Goal: Information Seeking & Learning: Learn about a topic

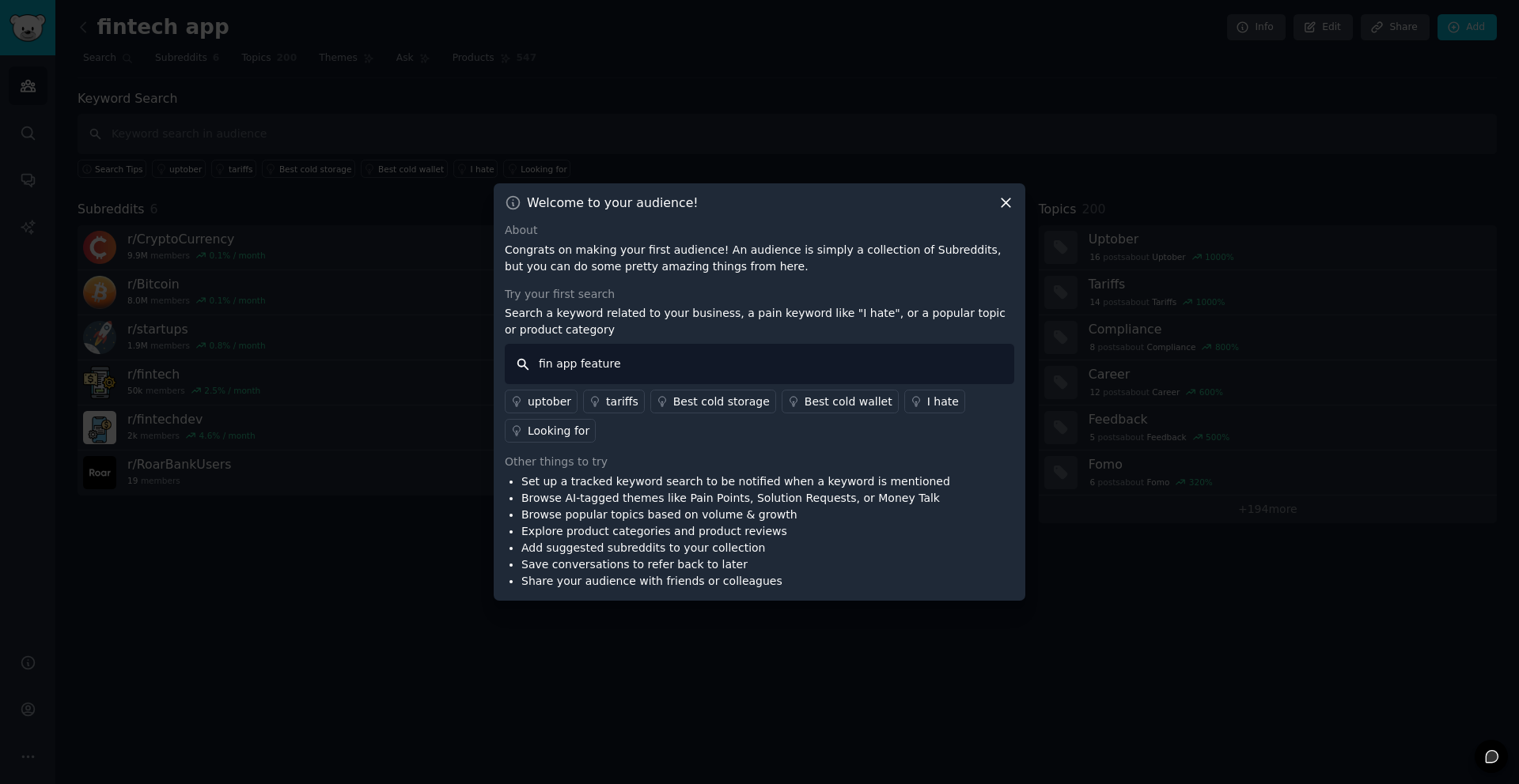
type input "fin app features"
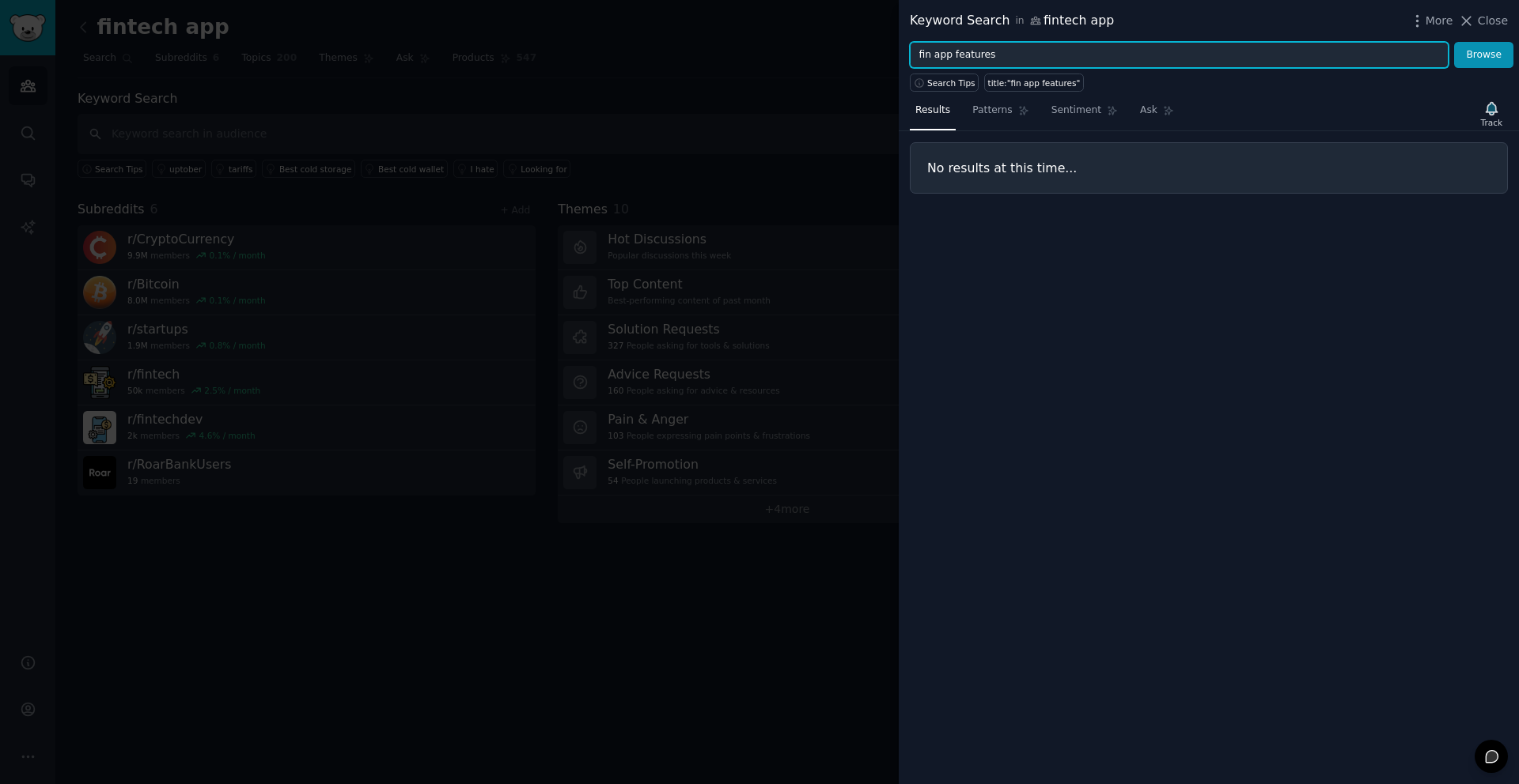
click at [1053, 58] on input "fin app features" at bounding box center [1179, 55] width 539 height 26
click at [1138, 42] on button "Browse" at bounding box center [1484, 55] width 59 height 26
click at [1028, 55] on input "fintech app features" at bounding box center [1179, 55] width 539 height 26
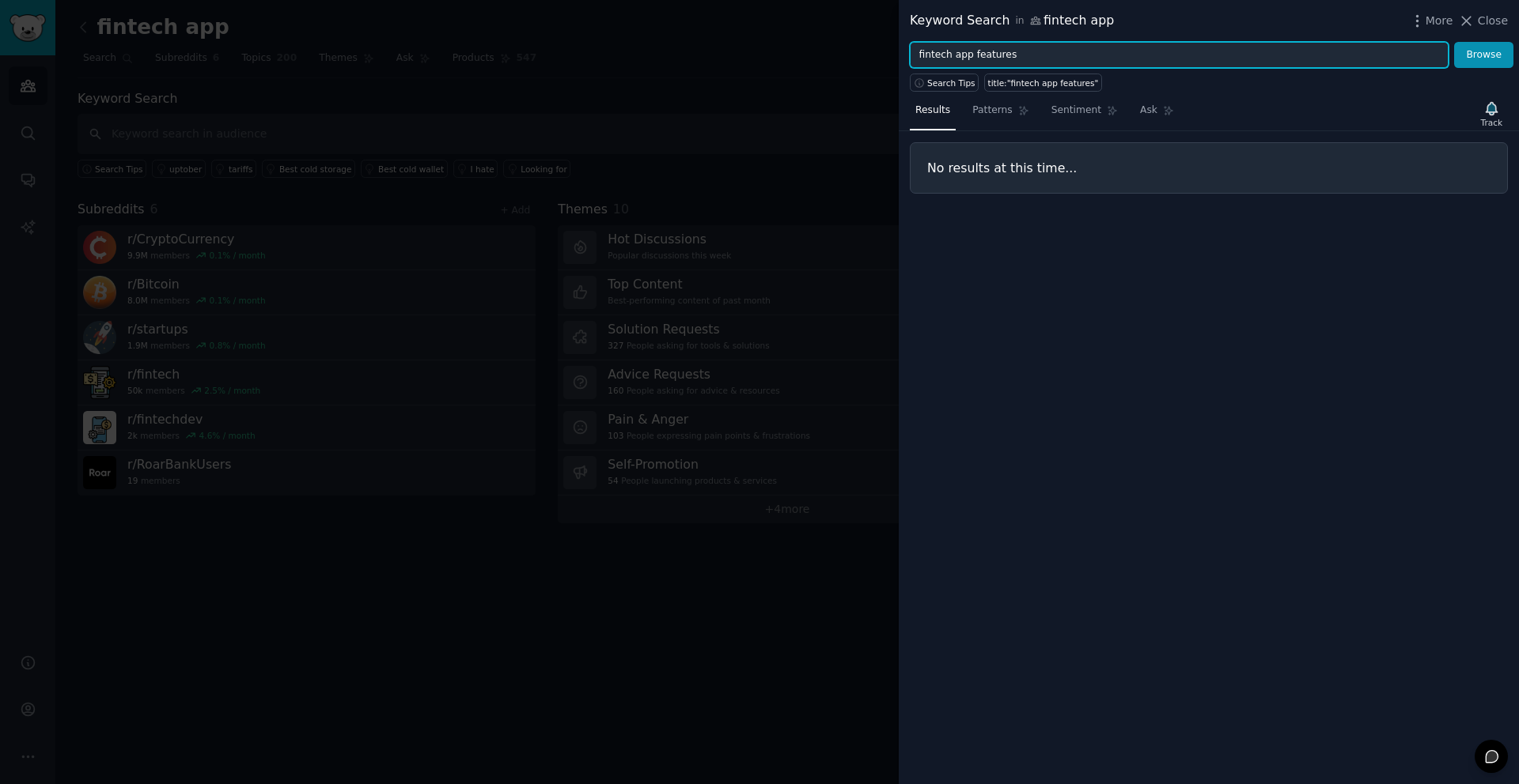
click at [1028, 55] on input "fintech app features" at bounding box center [1179, 55] width 539 height 26
drag, startPoint x: 1053, startPoint y: 58, endPoint x: 1028, endPoint y: 57, distance: 25.0
click at [1028, 57] on input "fintech app features" at bounding box center [1179, 55] width 539 height 26
click at [1028, 56] on input "fintech app features" at bounding box center [1179, 55] width 539 height 26
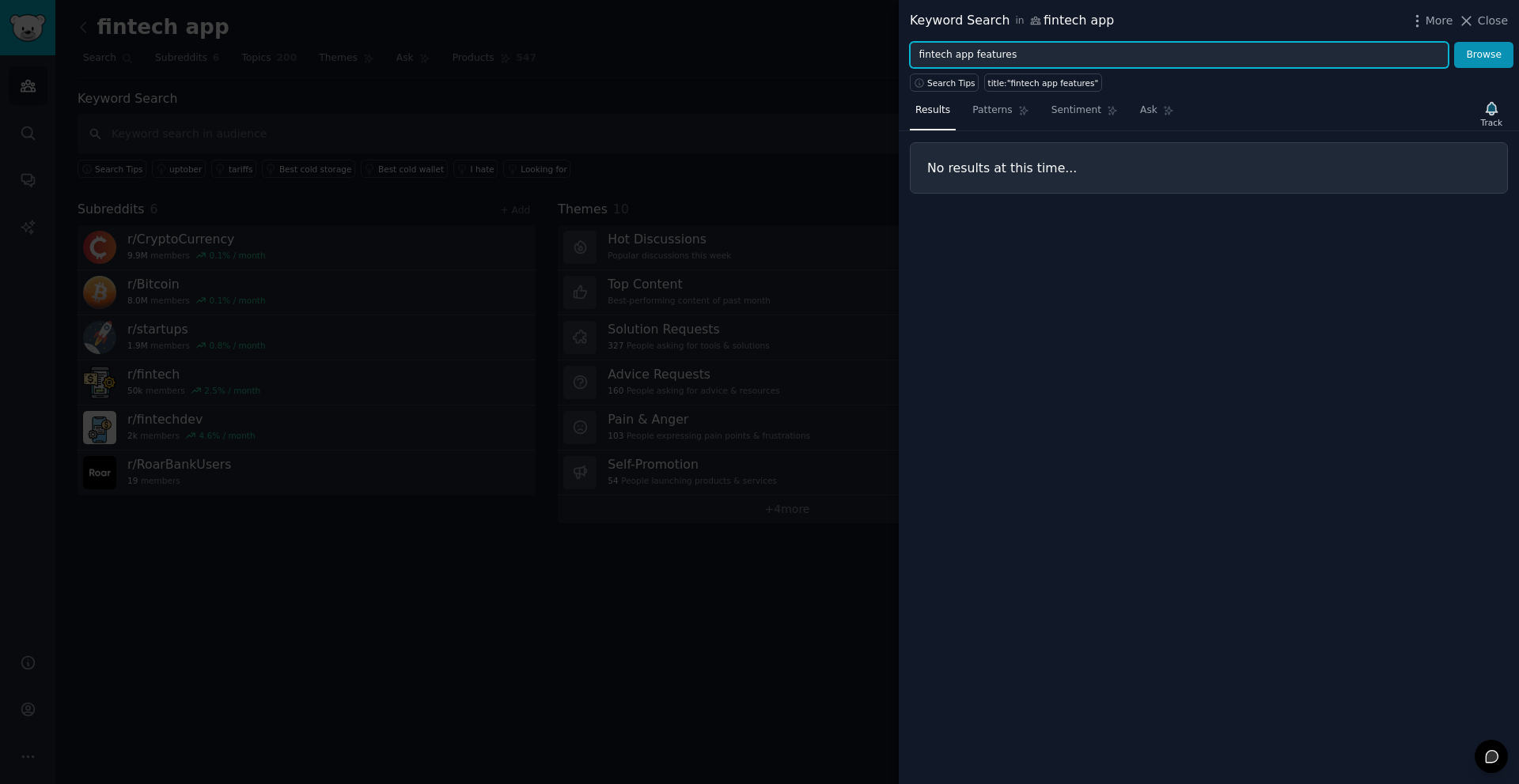
click at [1028, 56] on input "fintech app features" at bounding box center [1179, 55] width 539 height 26
type input "fintech apps"
click at [1138, 42] on button "Browse" at bounding box center [1484, 55] width 59 height 26
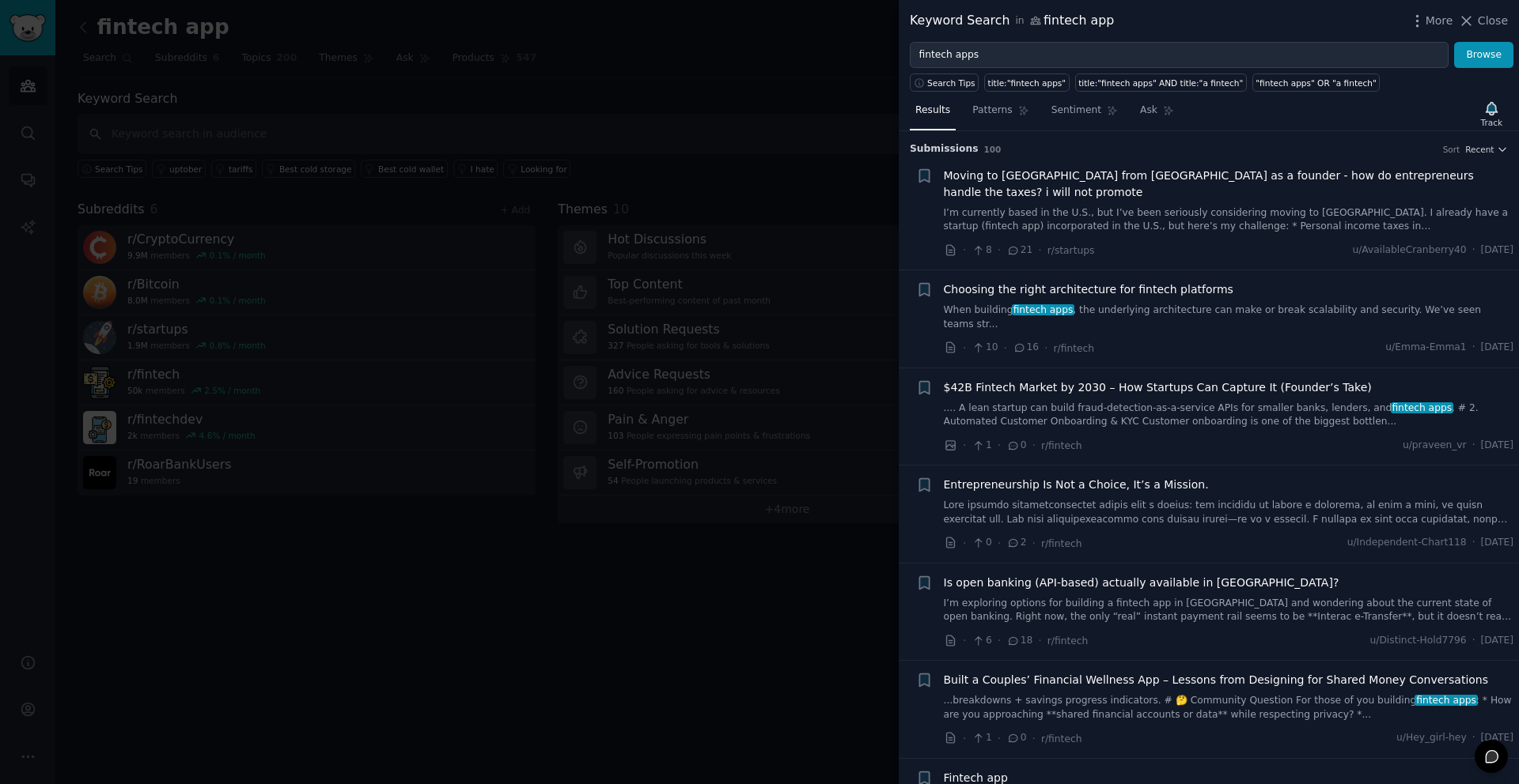
click at [1007, 283] on div "Choosing the right architecture for fintech platforms When building fintech app…" at bounding box center [1228, 307] width 570 height 50
click at [1003, 282] on span "Choosing the right architecture for fintech platforms" at bounding box center [1088, 290] width 290 height 17
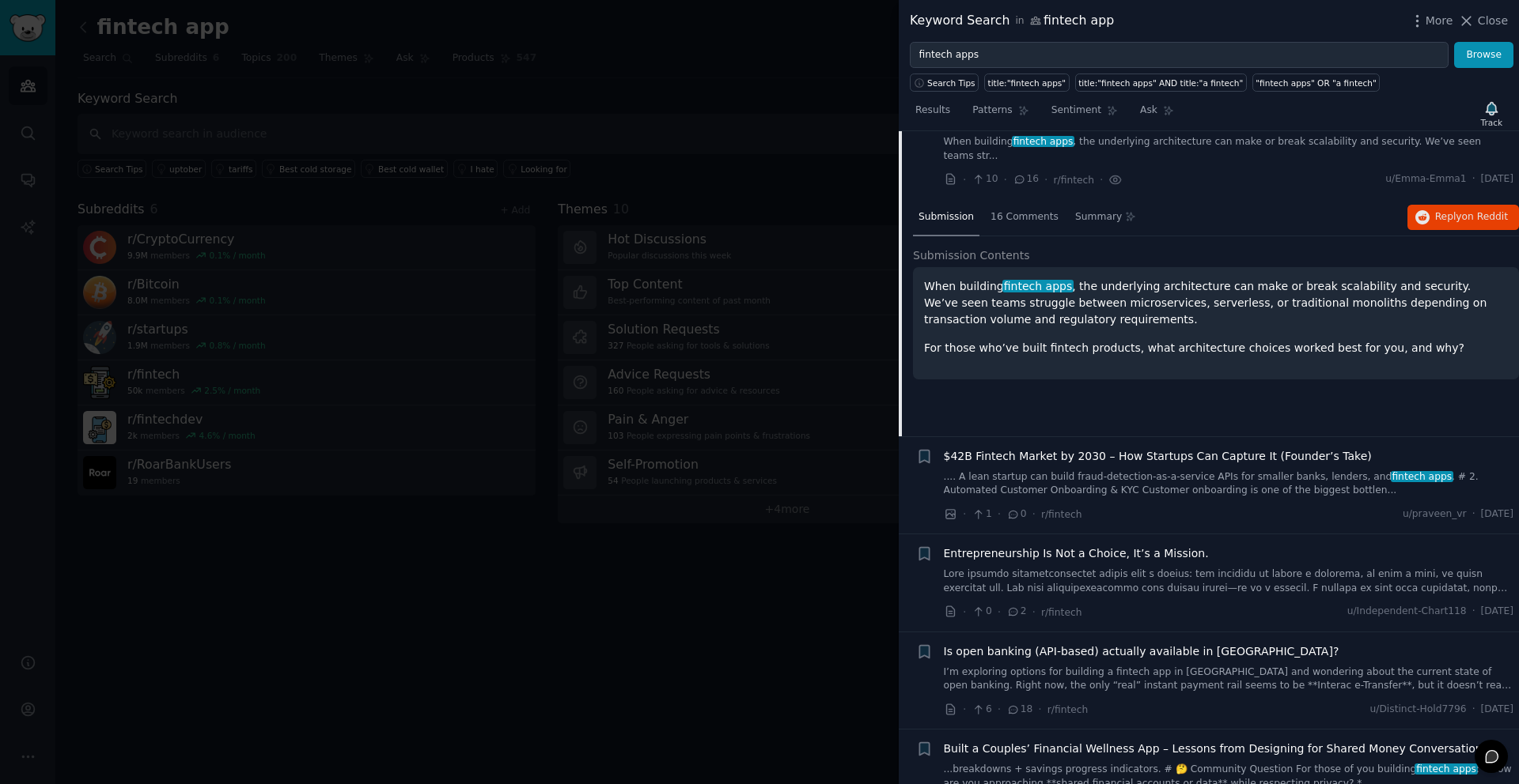
scroll to position [173, 0]
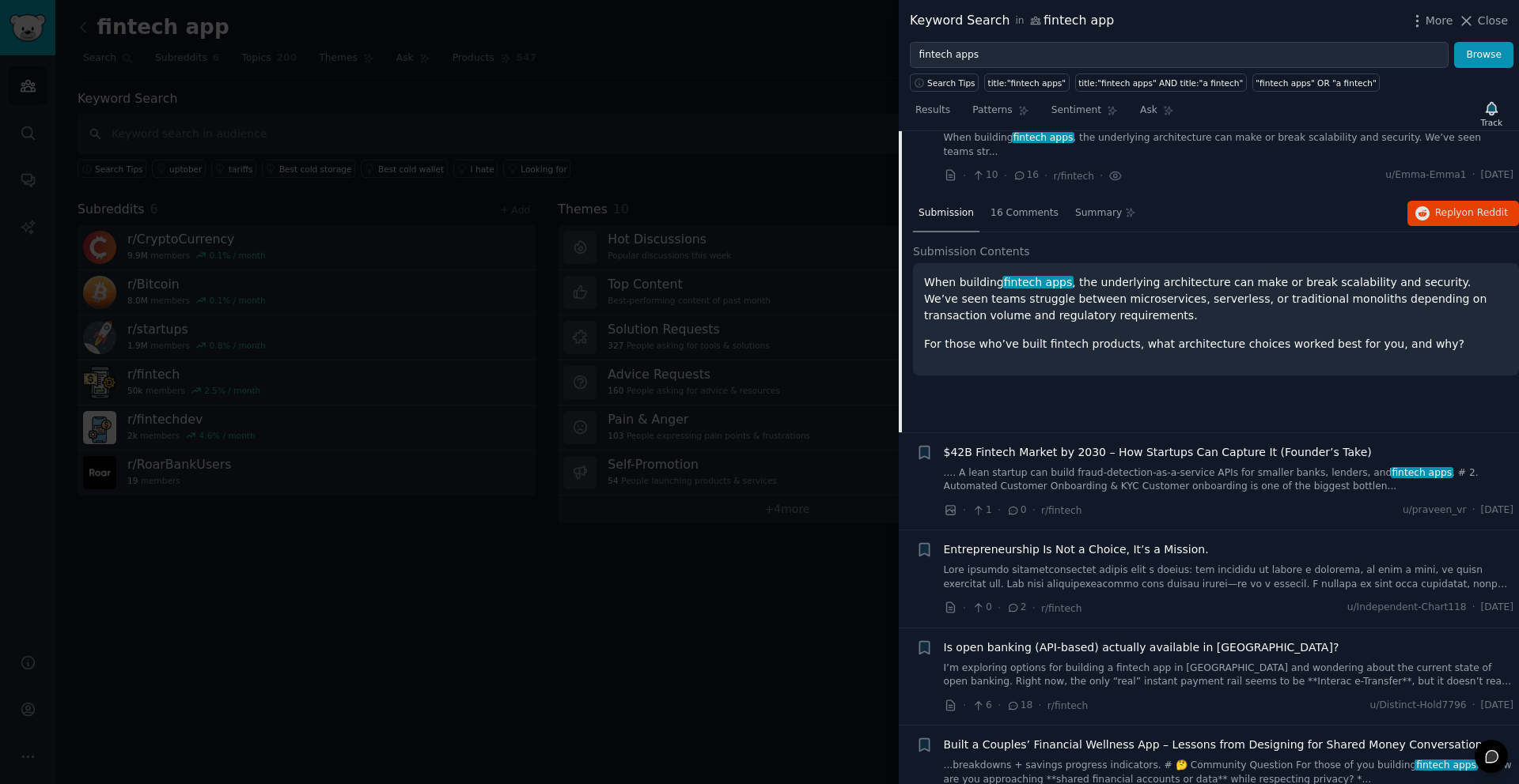
click at [1012, 206] on span "16 Comments" at bounding box center [1024, 213] width 68 height 14
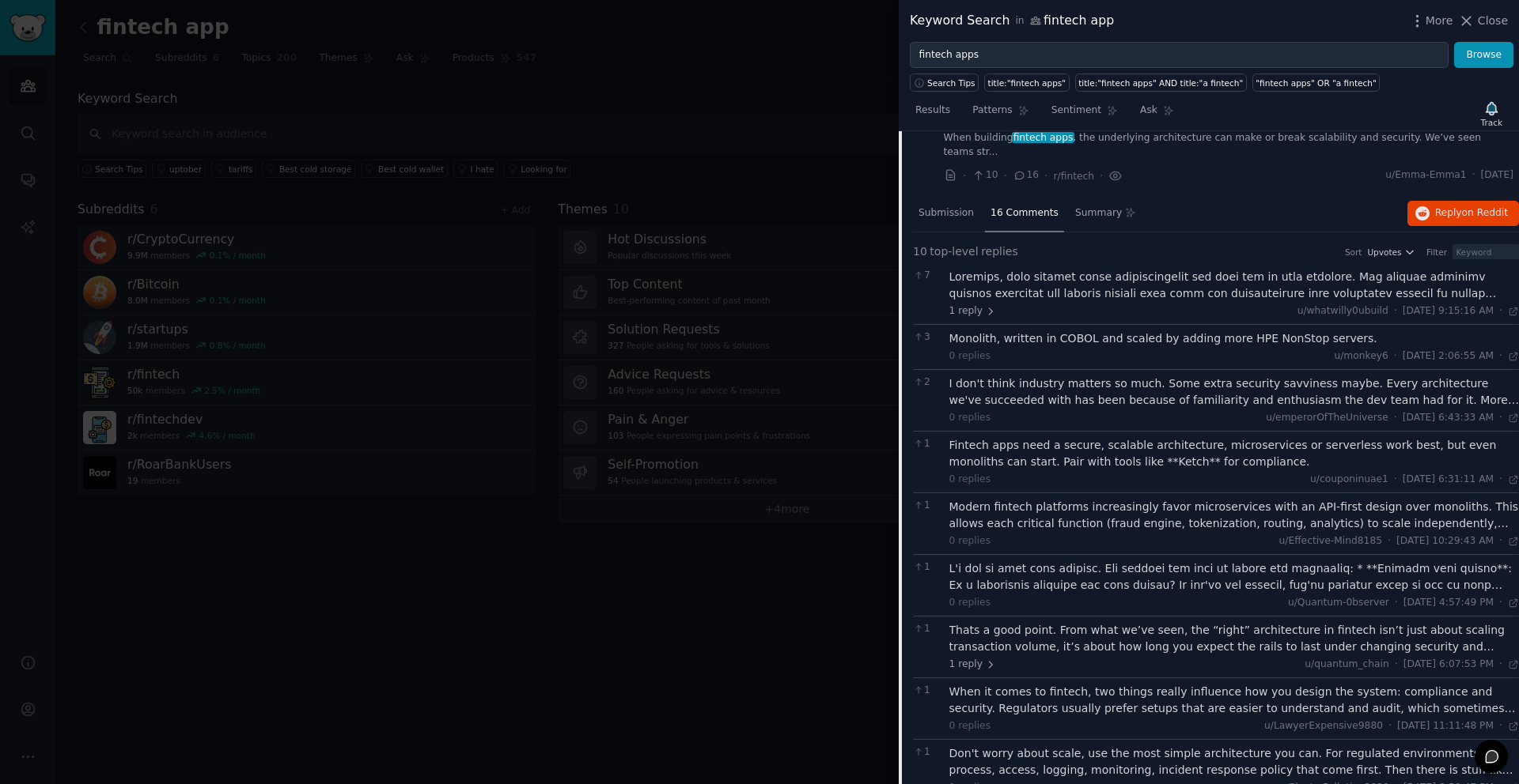
click at [1019, 269] on div at bounding box center [1234, 285] width 570 height 33
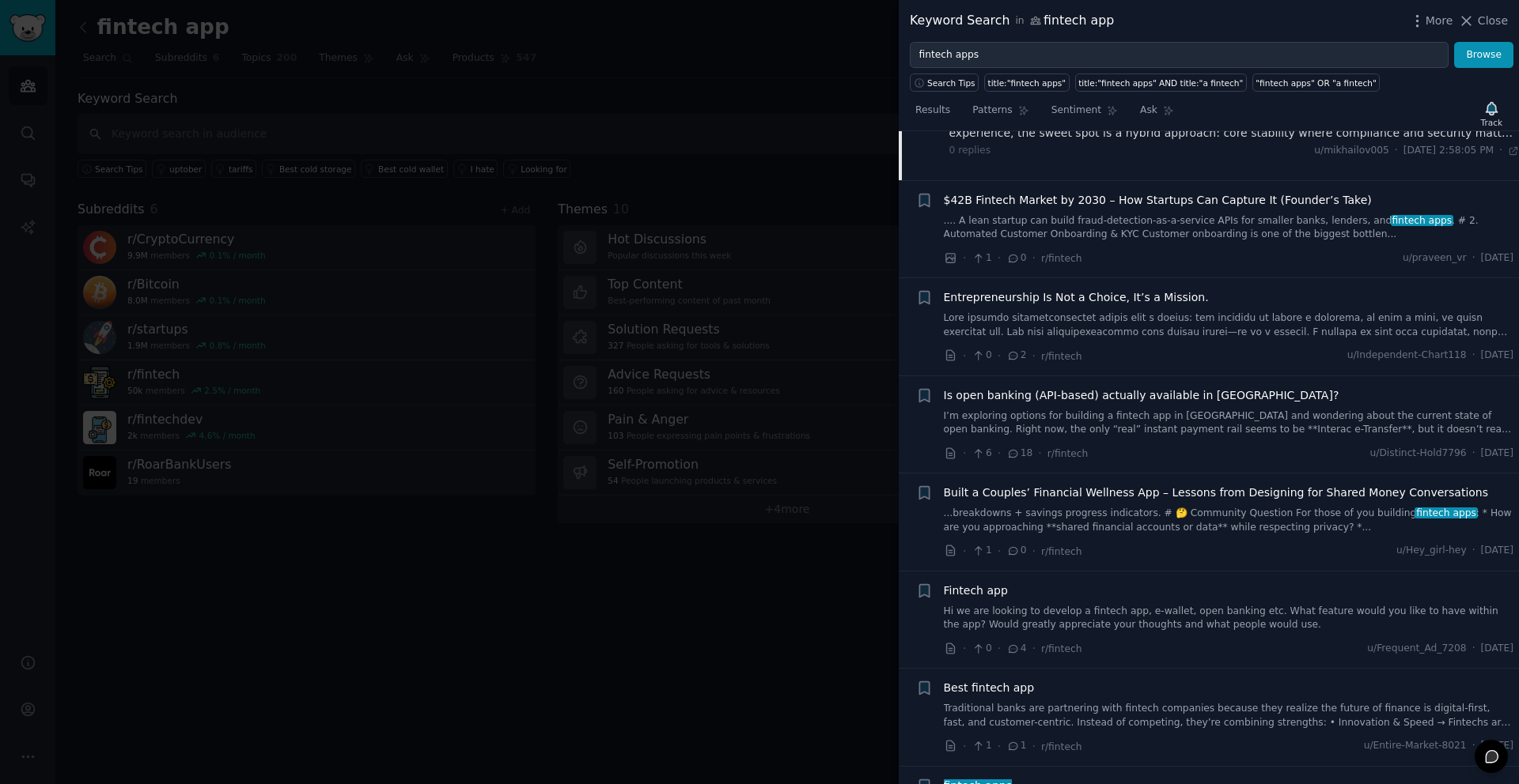
scroll to position [1388, 0]
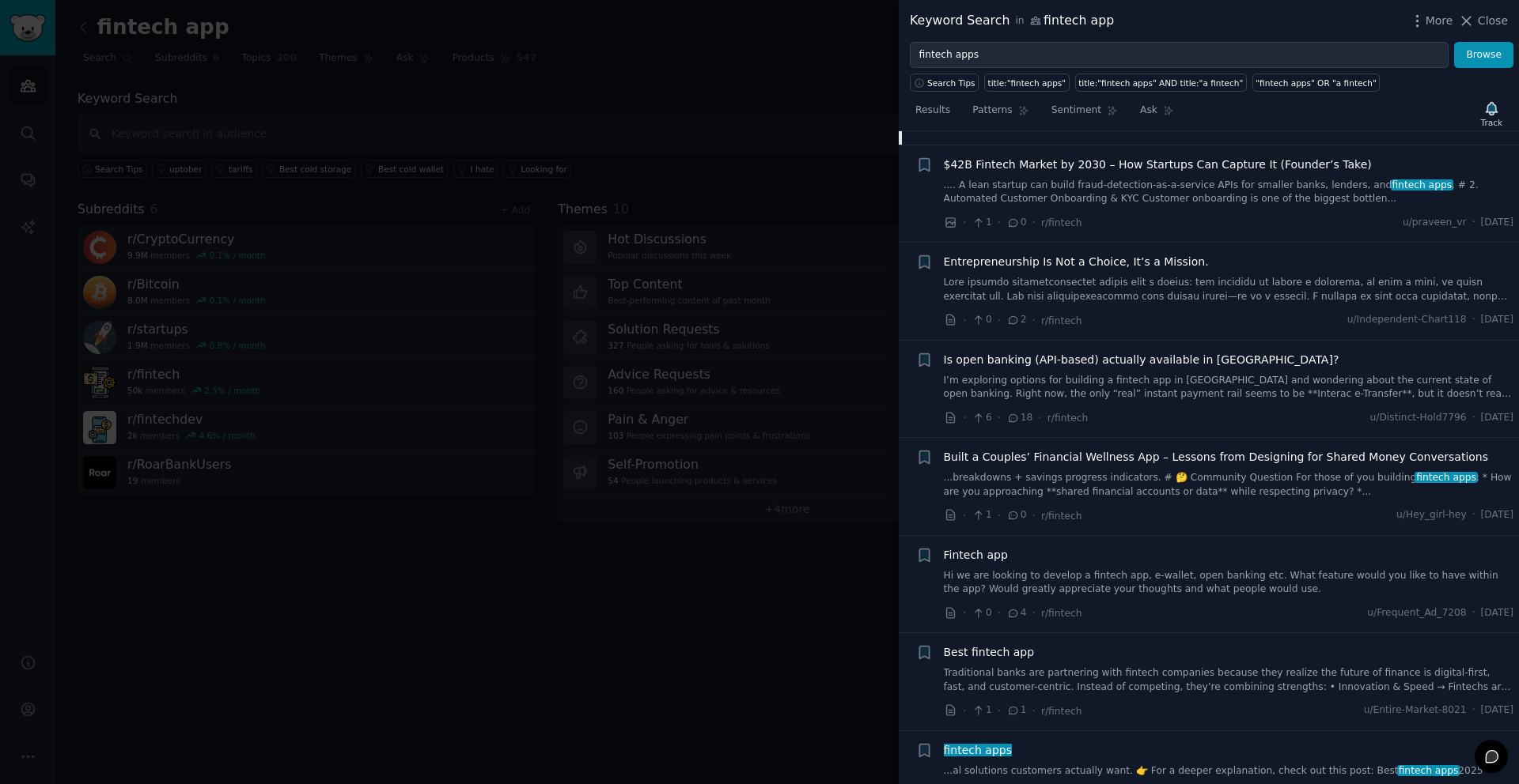
drag, startPoint x: 1028, startPoint y: 57, endPoint x: 1008, endPoint y: 624, distance: 567.4
click at [1008, 640] on link "Traditional banks are partnering with fintech companies because they realize th…" at bounding box center [1228, 680] width 570 height 27
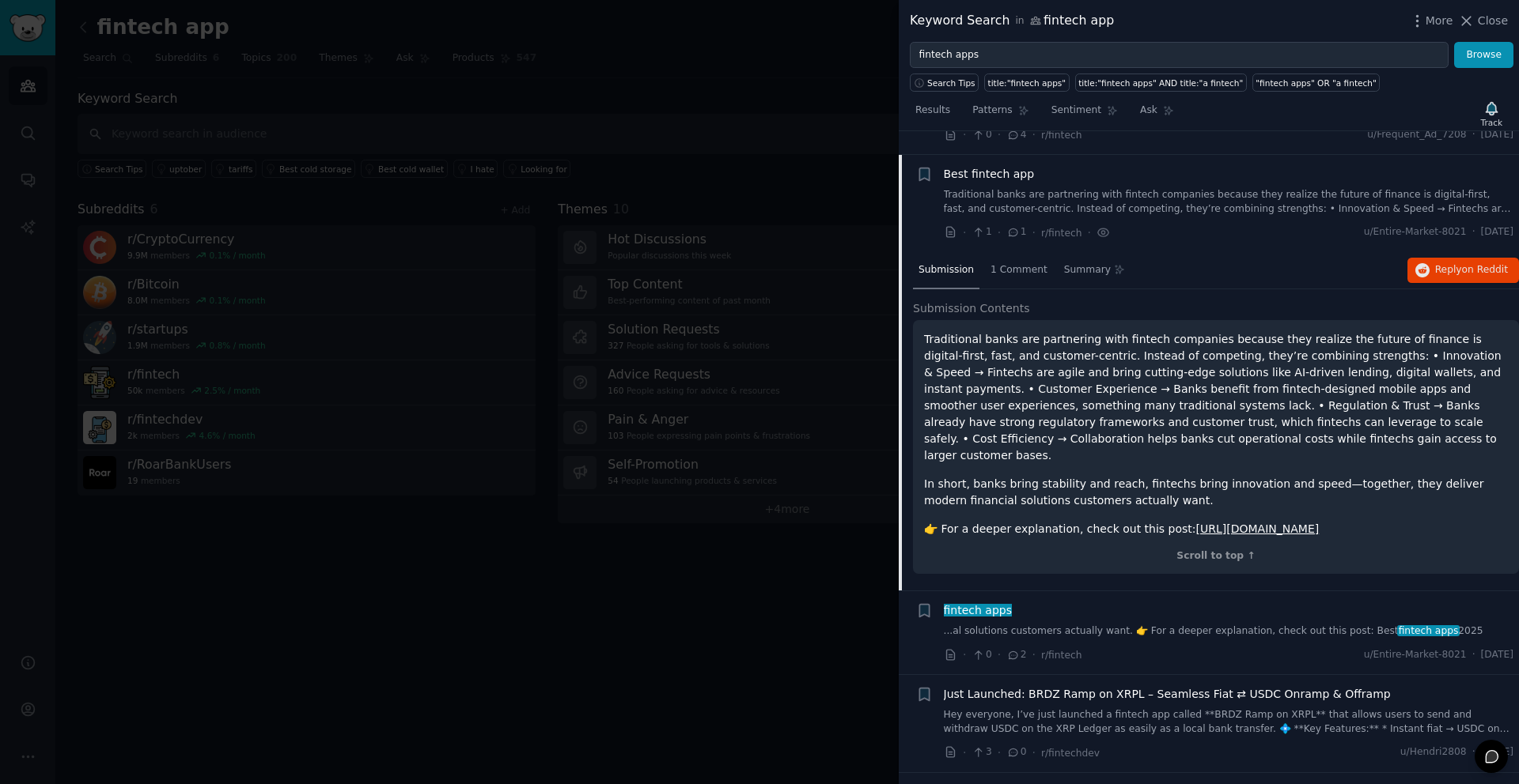
scroll to position [705, 0]
click at [1138, 519] on link "[URL][DOMAIN_NAME]" at bounding box center [1258, 526] width 124 height 13
click at [1048, 621] on link "...al solutions customers actually want. 👉 For a deeper explanation, check out …" at bounding box center [1228, 628] width 570 height 14
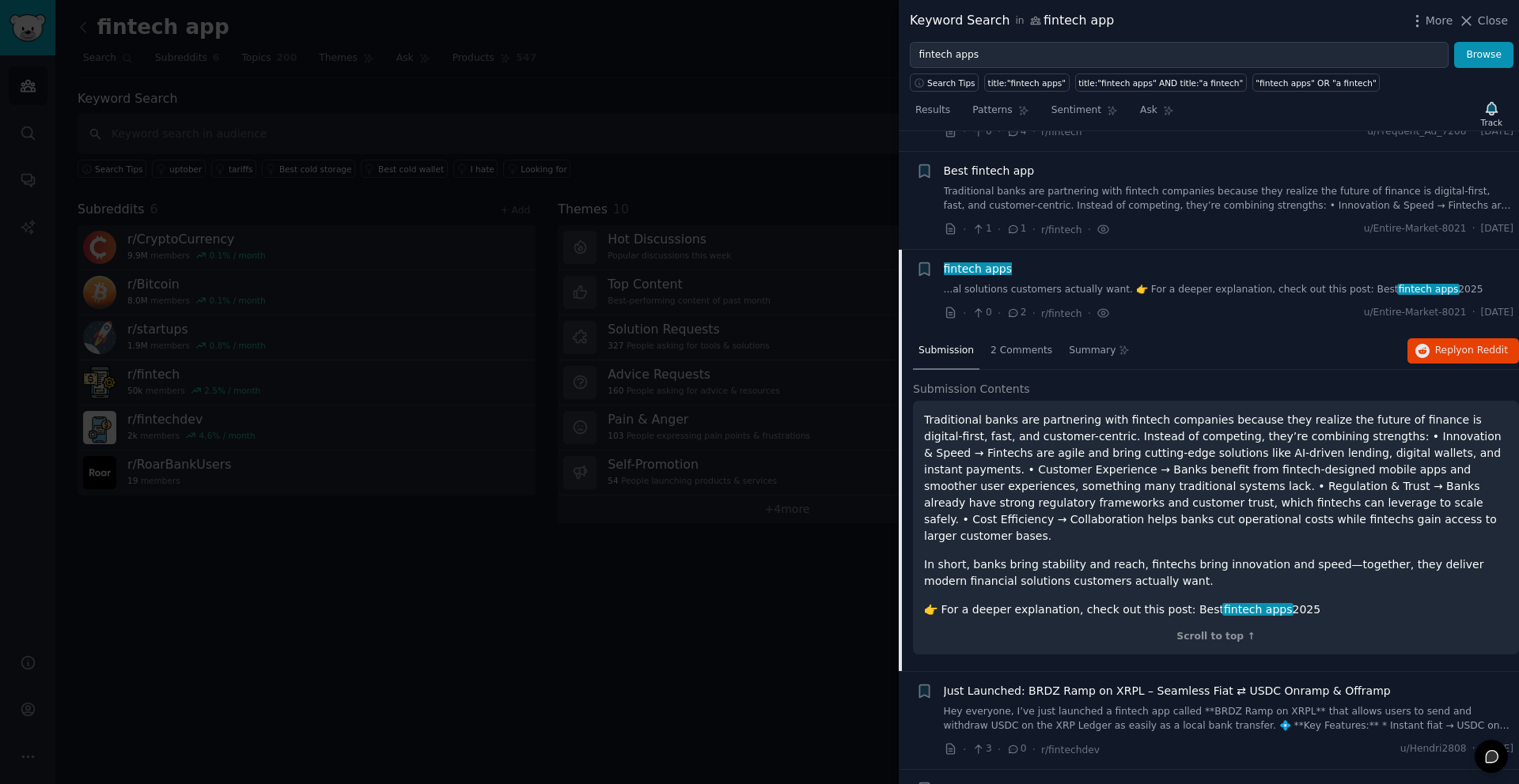
scroll to position [792, 0]
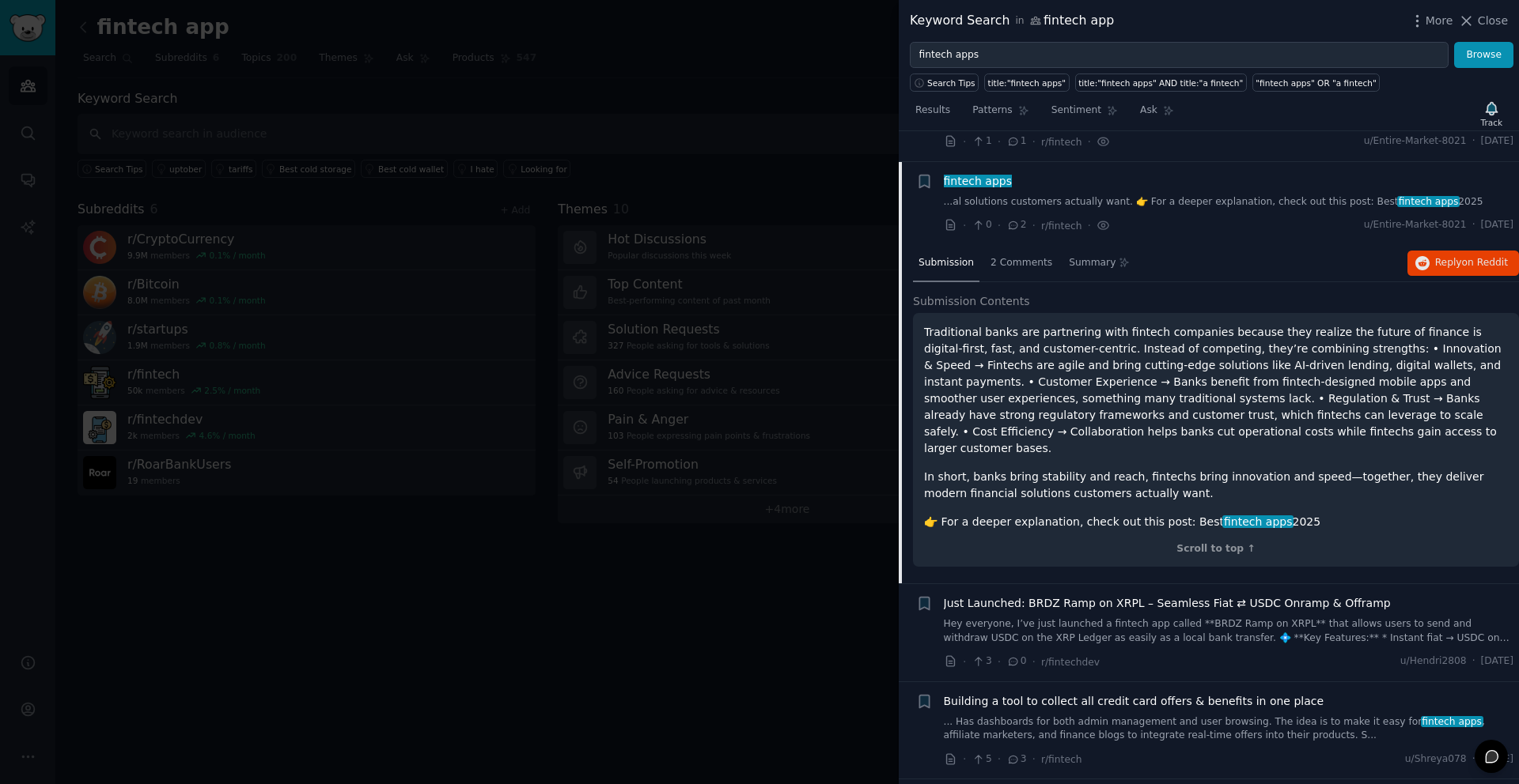
drag, startPoint x: 1048, startPoint y: 579, endPoint x: 1020, endPoint y: 609, distance: 41.0
click at [1020, 640] on span "0" at bounding box center [1016, 662] width 20 height 14
click at [1020, 599] on div "Just Launched: BRDZ Ramp on XRPL – Seamless Fiat ⇄ USDC Onramp & Offramp Hey ev…" at bounding box center [1228, 633] width 570 height 75
click at [1041, 595] on span "Just Launched: BRDZ Ramp on XRPL – Seamless Fiat ⇄ USDC Onramp & Offramp" at bounding box center [1167, 603] width 447 height 17
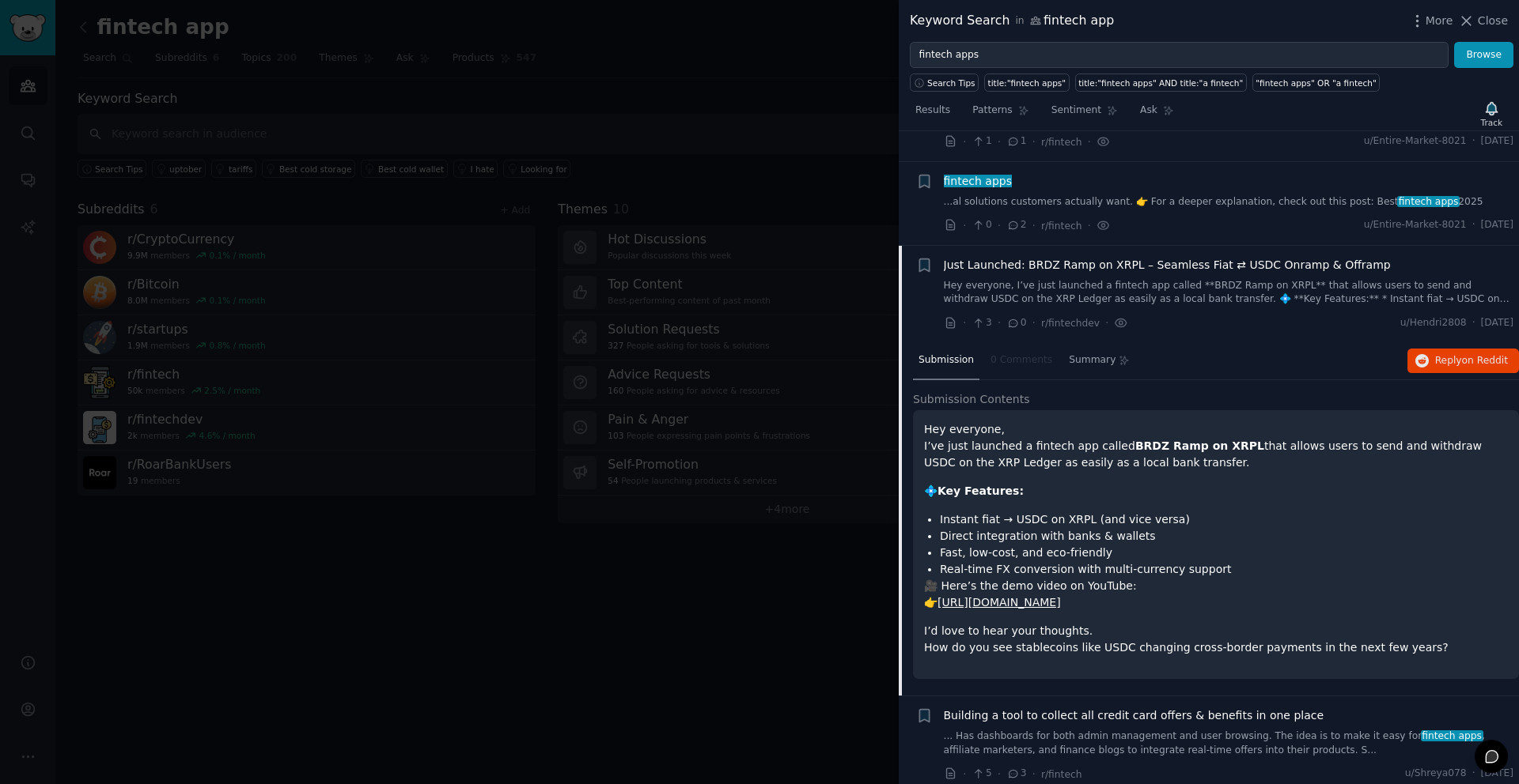
scroll to position [876, 0]
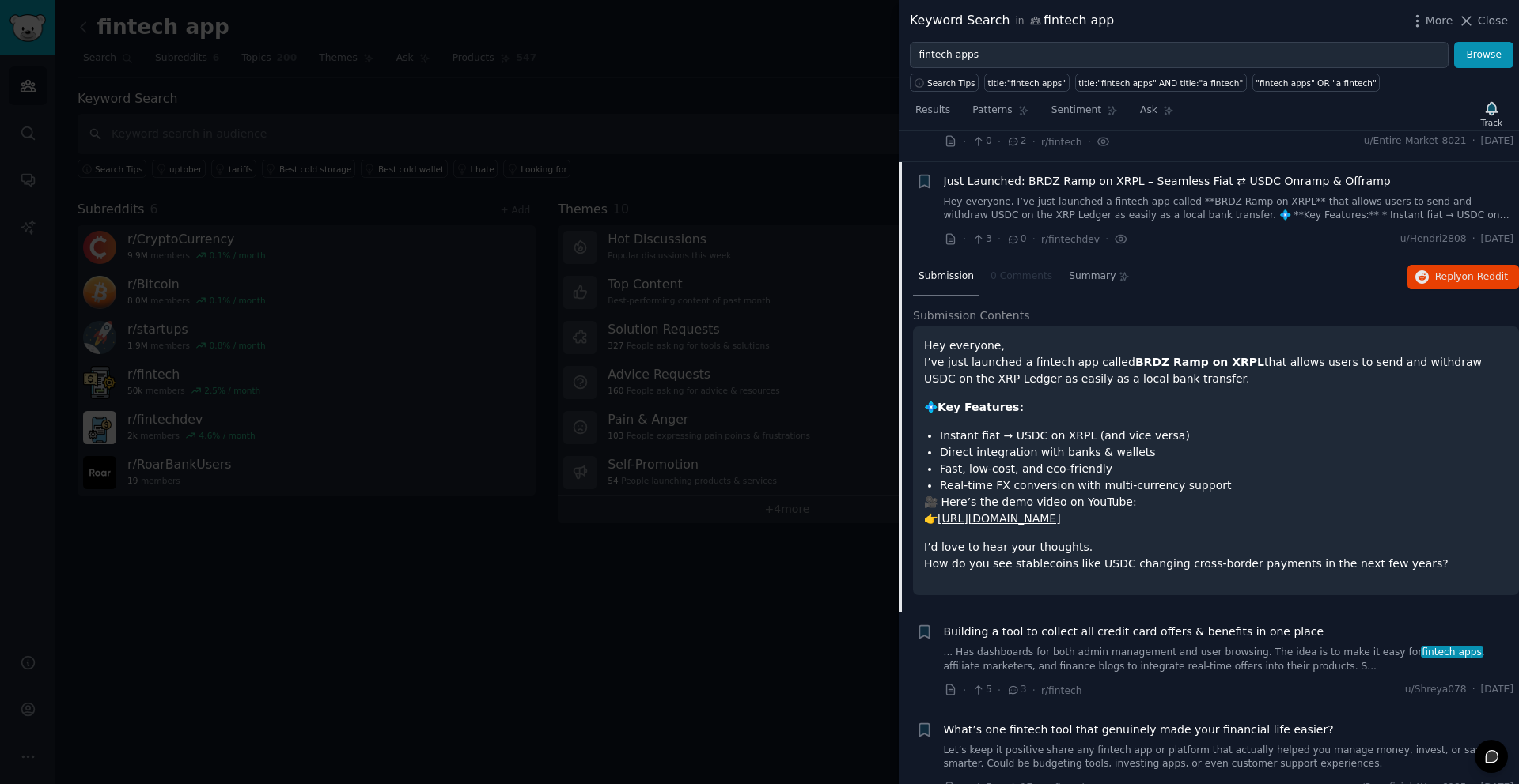
click at [1061, 512] on link "[URL][DOMAIN_NAME]" at bounding box center [999, 518] width 124 height 13
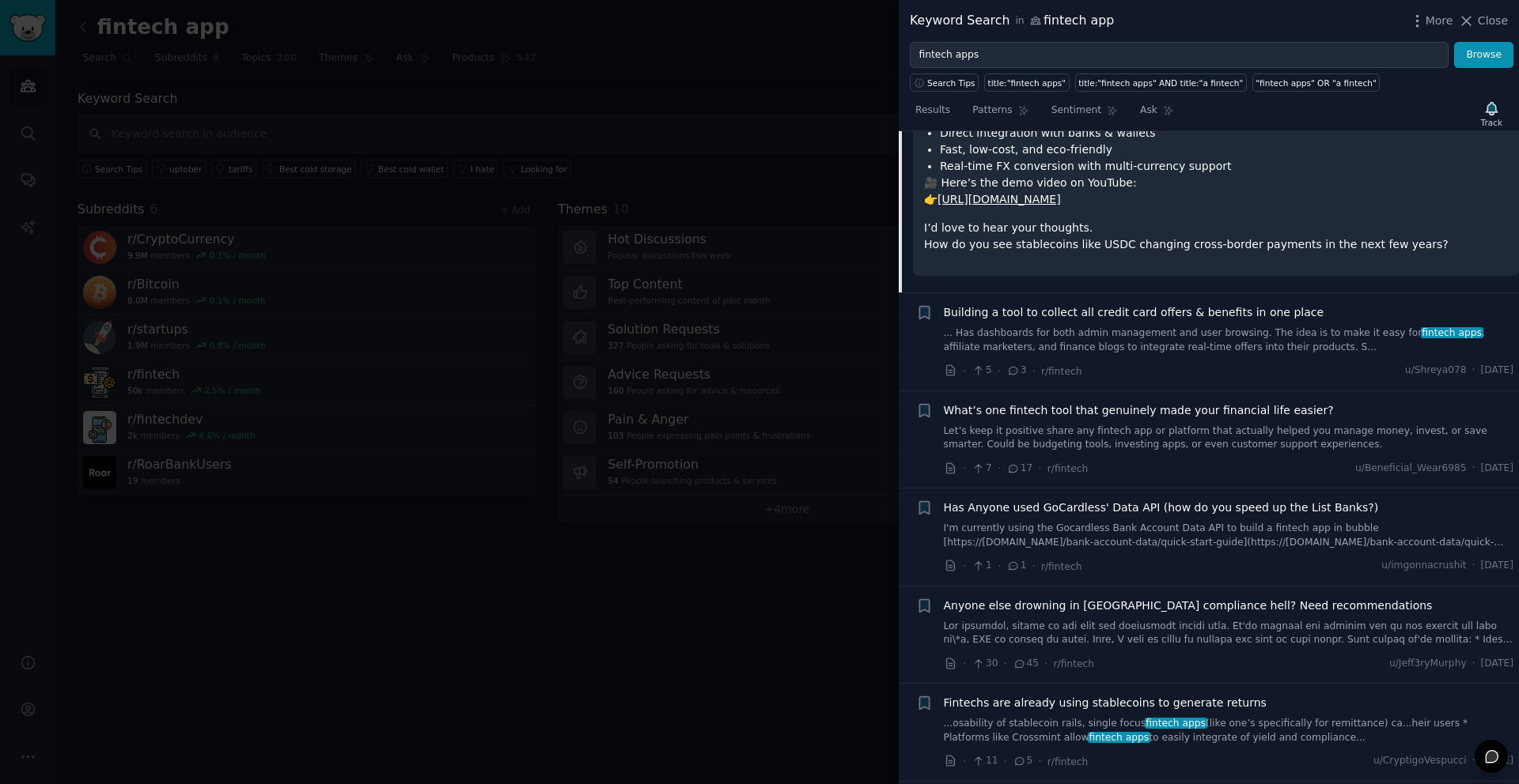
scroll to position [1196, 0]
click at [1130, 303] on span "Building a tool to collect all credit card offers & benefits in one place" at bounding box center [1134, 311] width 381 height 17
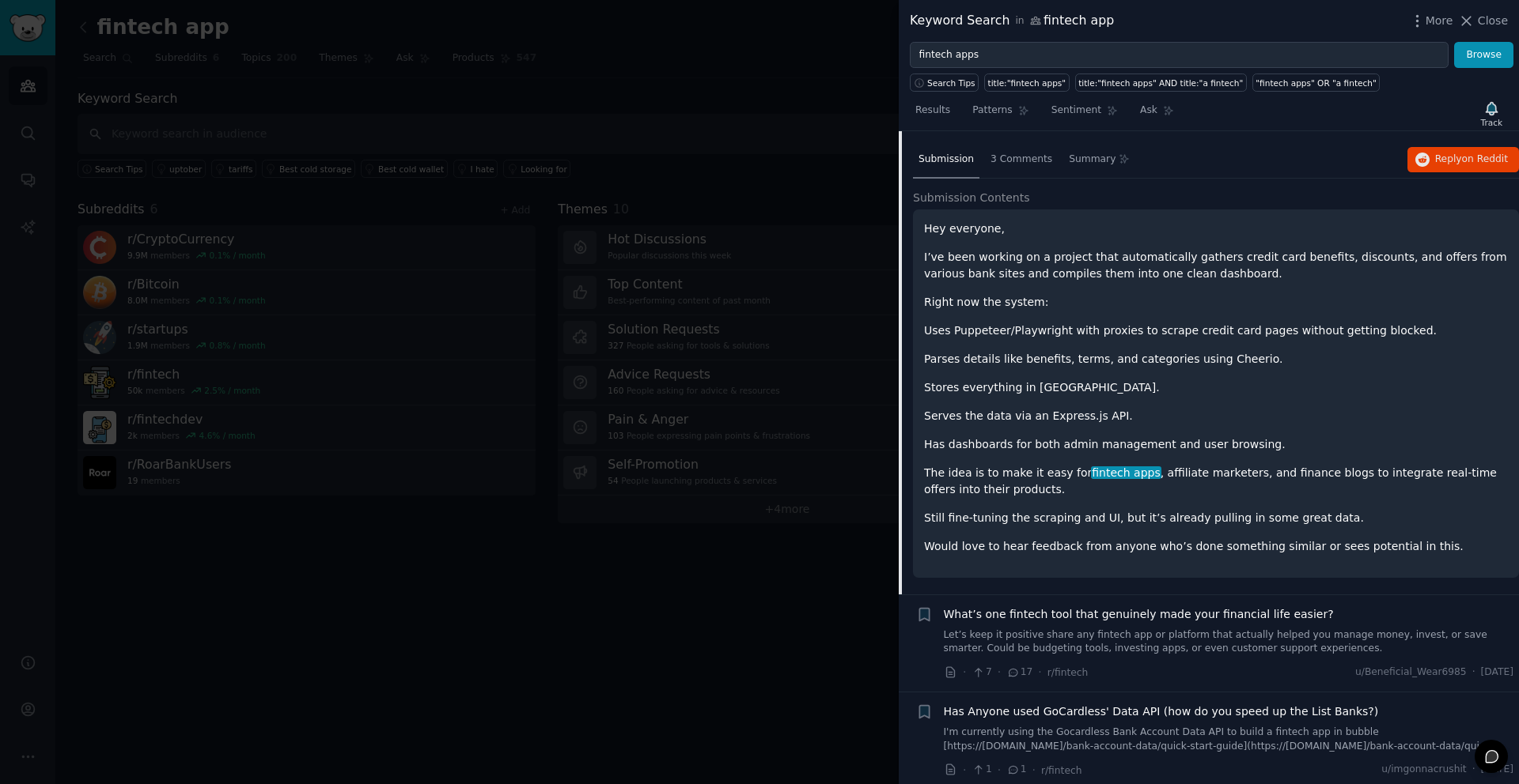
scroll to position [1093, 0]
click at [1091, 465] on span "fintech apps" at bounding box center [1126, 471] width 71 height 13
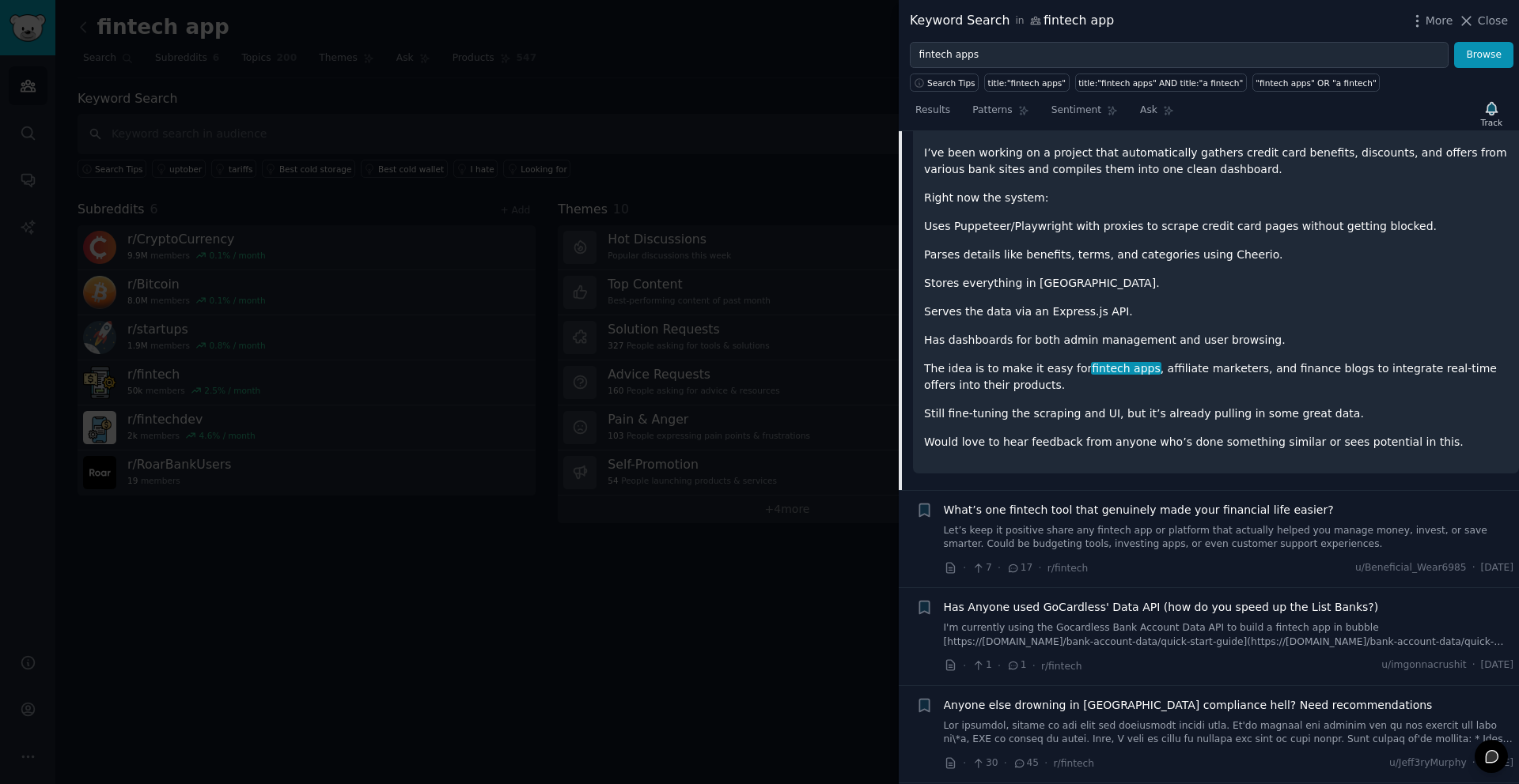
scroll to position [1199, 0]
click at [1008, 434] on div "Hey everyone, I’ve been working on a project that automatically gathers credit …" at bounding box center [1216, 286] width 606 height 368
click at [1042, 499] on div "What’s one fintech tool that genuinely made your financial life easier? Let’s k…" at bounding box center [1228, 524] width 570 height 50
click at [1045, 499] on span "What’s one fintech tool that genuinely made your financial life easier?" at bounding box center [1138, 507] width 390 height 17
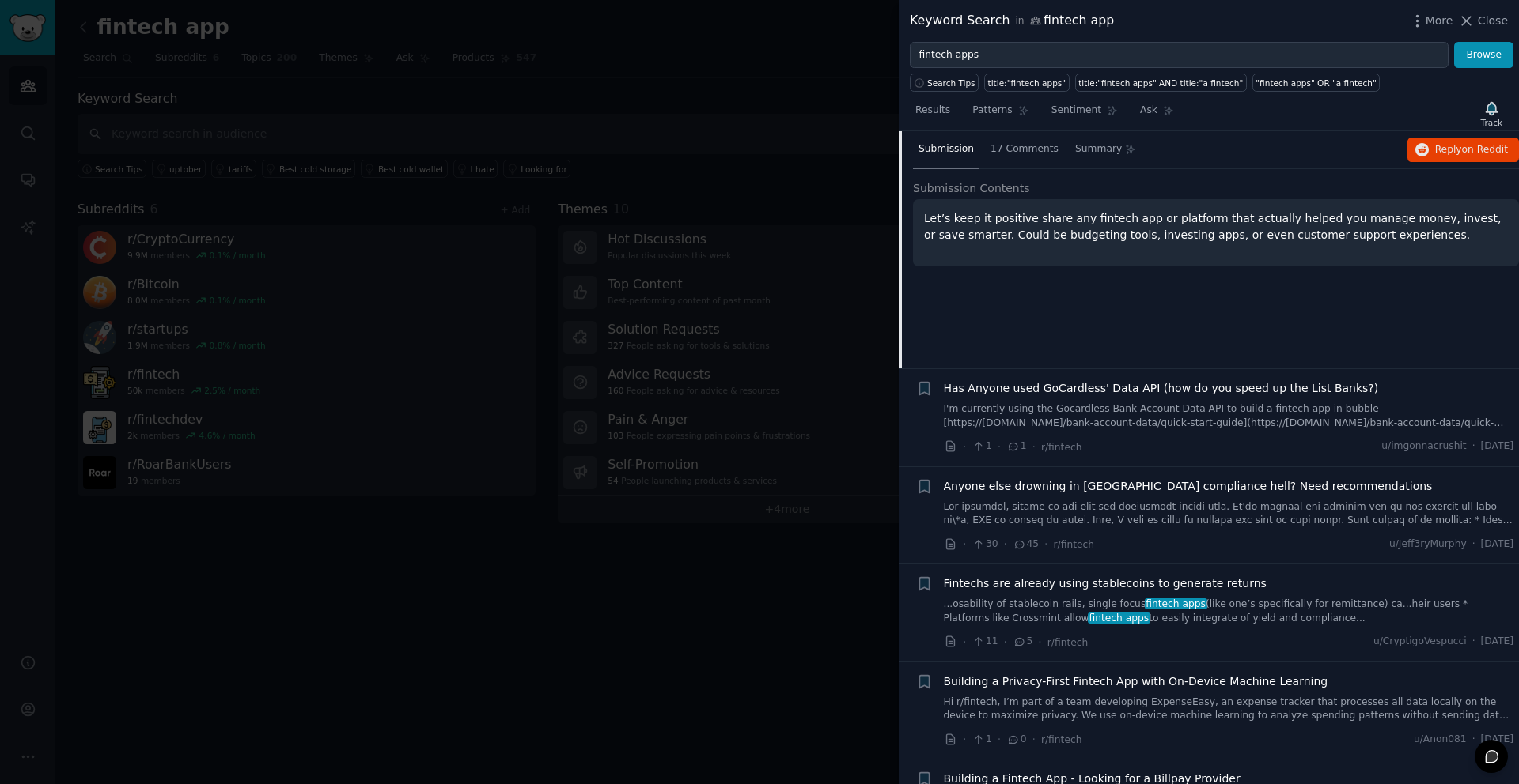
scroll to position [1071, 0]
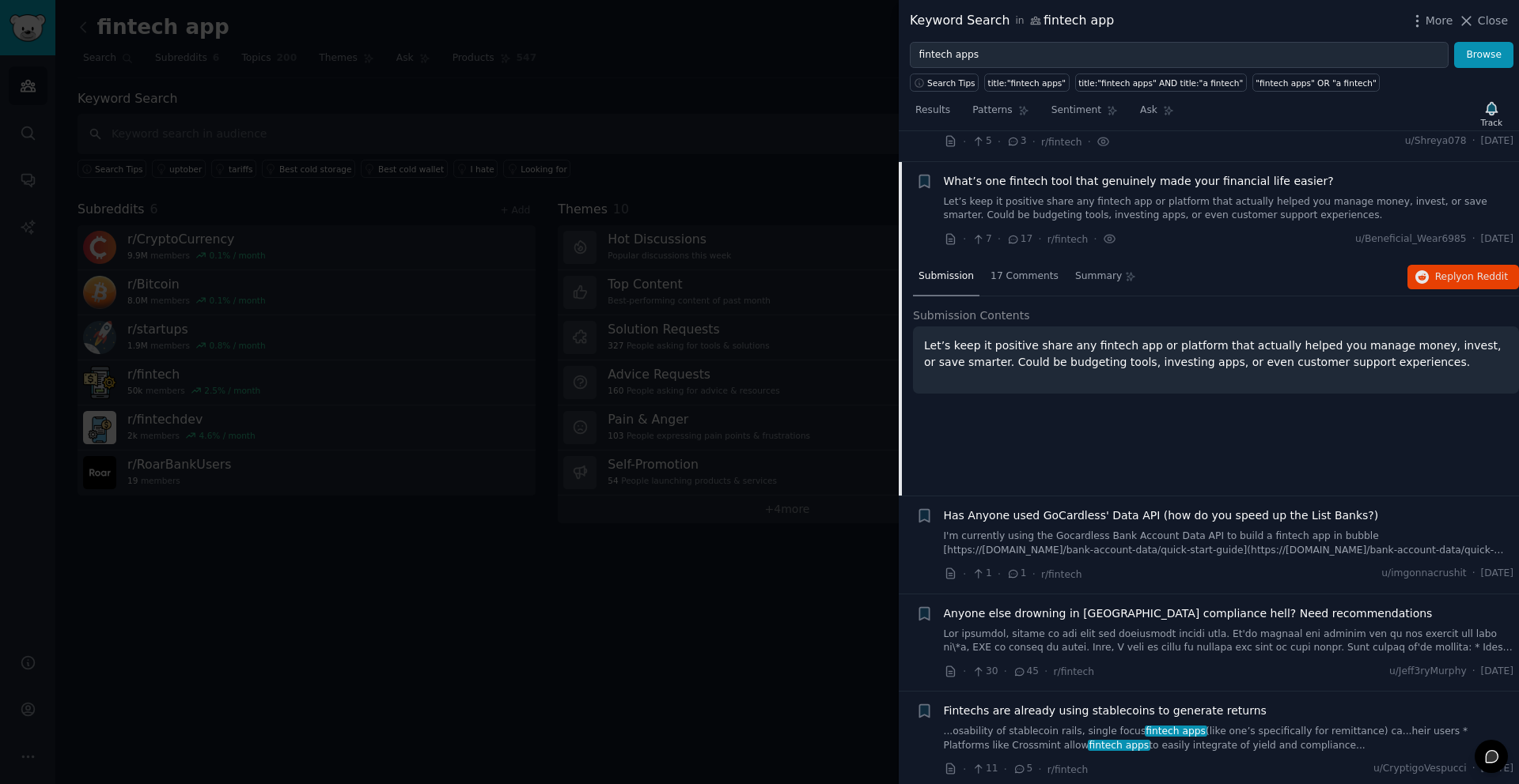
click at [1090, 507] on span "Has Anyone used GoCardless' Data API (how do you speed up the List Banks?)" at bounding box center [1161, 515] width 435 height 17
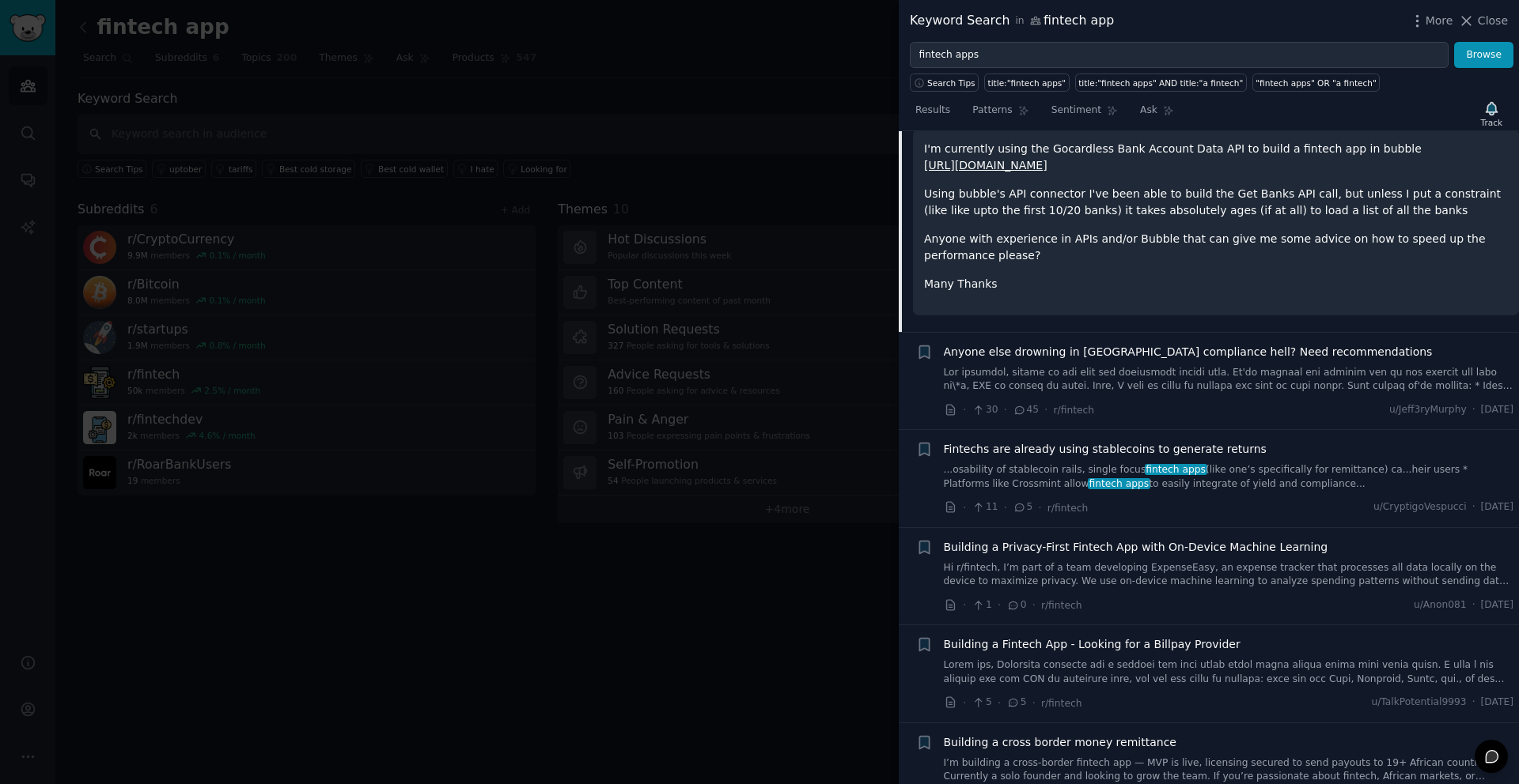
scroll to position [1362, 0]
drag, startPoint x: 1130, startPoint y: 280, endPoint x: 1132, endPoint y: 324, distance: 44.0
click at [1132, 347] on span "Anyone else drowning in [GEOGRAPHIC_DATA] compliance hell? Need recommendations" at bounding box center [1187, 355] width 489 height 17
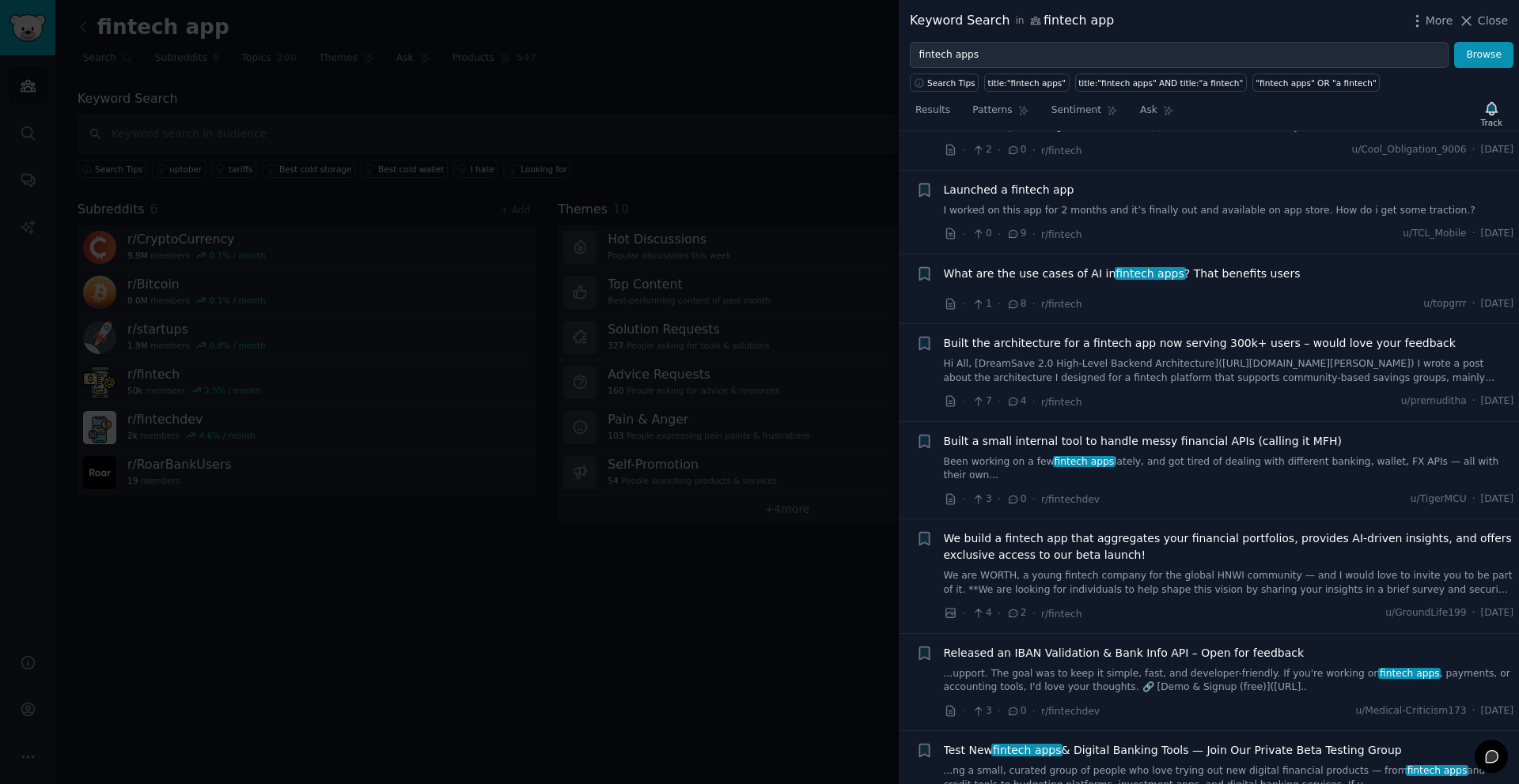
scroll to position [2770, 0]
click at [1138, 335] on span "Built the architecture for a fintech app now serving 300k+ users – would love y…" at bounding box center [1199, 343] width 511 height 17
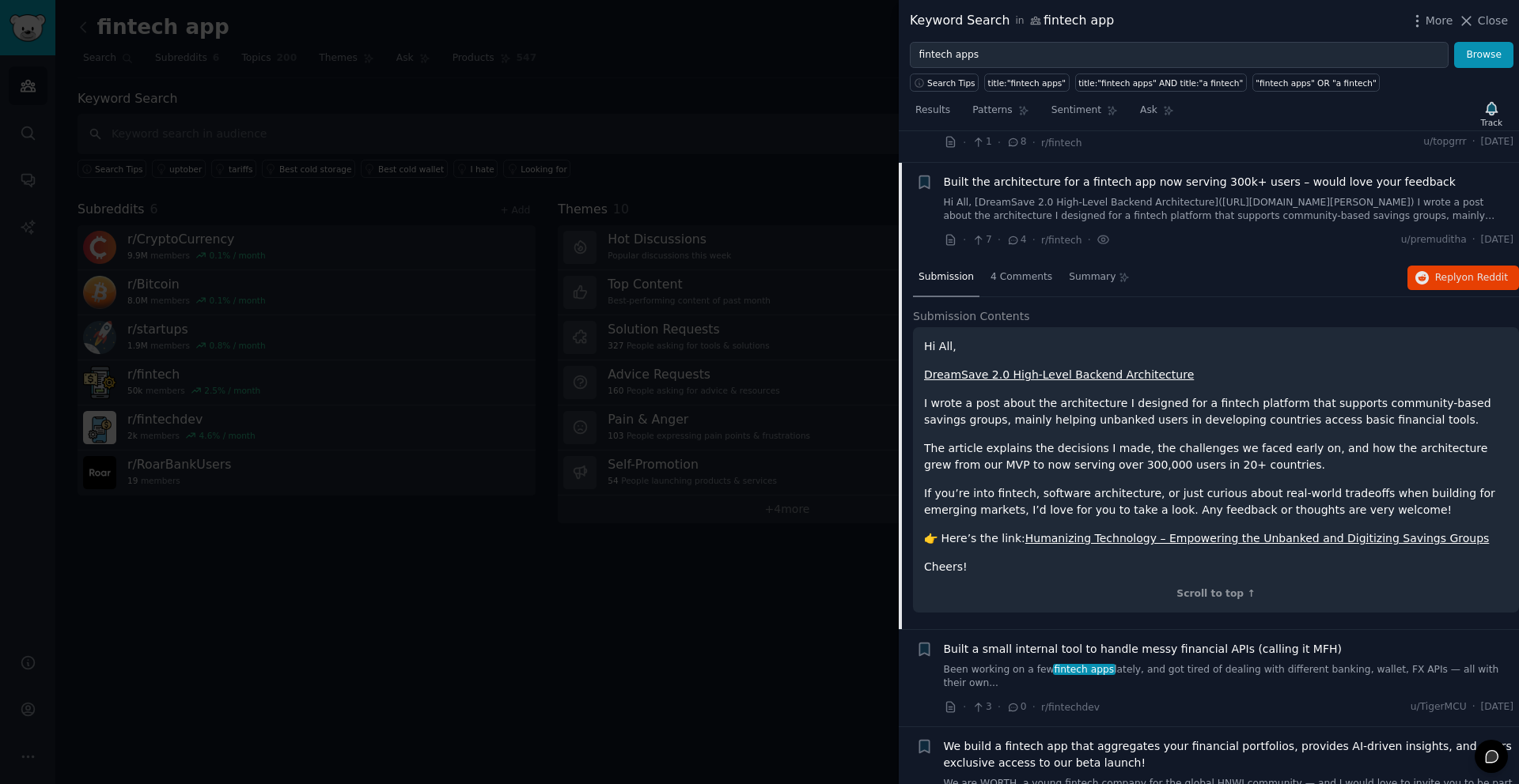
scroll to position [2316, 0]
click at [1138, 531] on link "Humanizing Technology – Empowering the Unbanked and Digitizing Savings Groups" at bounding box center [1257, 538] width 464 height 13
